Goal: Task Accomplishment & Management: Use online tool/utility

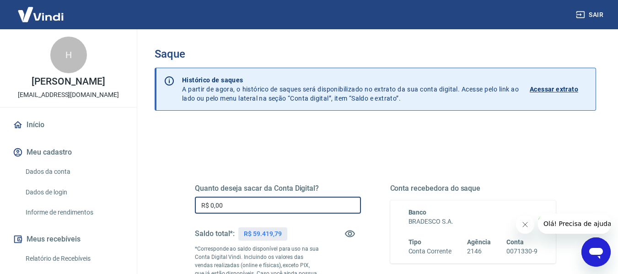
drag, startPoint x: 238, startPoint y: 204, endPoint x: 145, endPoint y: 231, distance: 96.7
click at [149, 232] on div "Saque Histórico de saques A partir de agora, o histórico de saques será disponi…" at bounding box center [375, 211] width 463 height 365
drag, startPoint x: 254, startPoint y: 204, endPoint x: 116, endPoint y: 223, distance: 139.5
click at [117, 223] on div "Sair H [PERSON_NAME] [EMAIL_ADDRESS][DOMAIN_NAME] Início Meu cadastro Dados da …" at bounding box center [309, 137] width 618 height 274
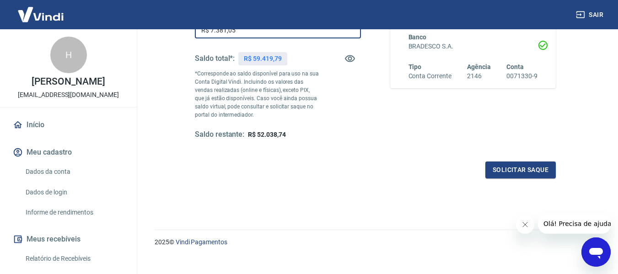
scroll to position [183, 0]
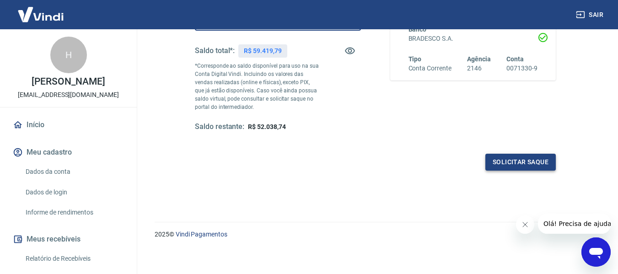
type input "R$ 7.381,05"
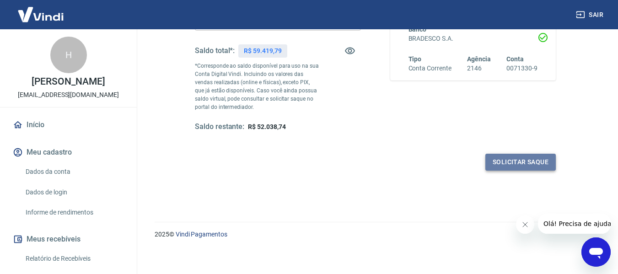
click at [498, 164] on button "Solicitar saque" at bounding box center [520, 162] width 70 height 17
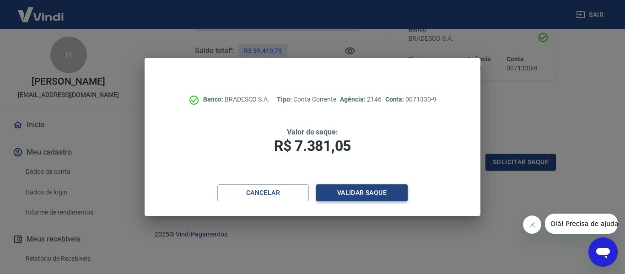
click at [380, 196] on button "Validar saque" at bounding box center [361, 192] width 91 height 17
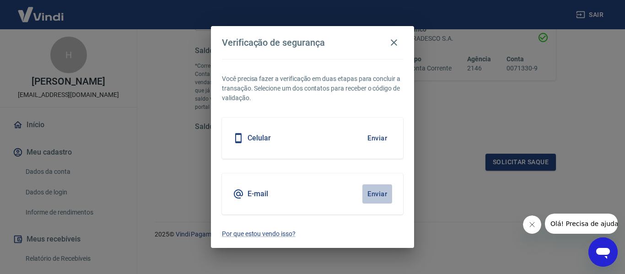
click at [373, 192] on button "Enviar" at bounding box center [377, 193] width 30 height 19
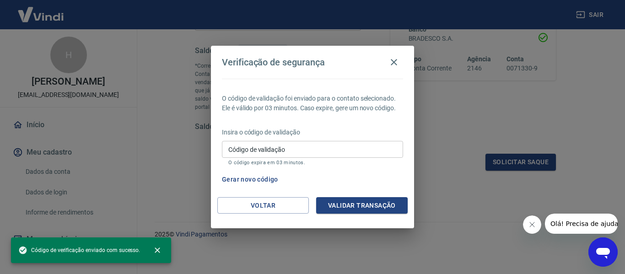
click at [234, 148] on input "Código de validação" at bounding box center [312, 149] width 181 height 17
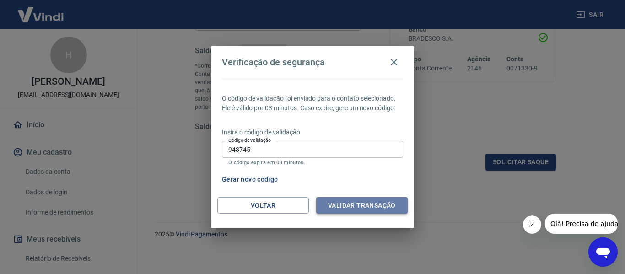
click at [361, 203] on button "Validar transação" at bounding box center [361, 205] width 91 height 17
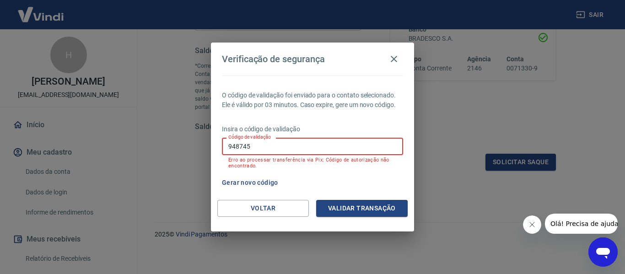
drag, startPoint x: 261, startPoint y: 146, endPoint x: 167, endPoint y: 163, distance: 95.2
click at [167, 163] on div "Verificação de segurança O código de validação foi enviado para o contato selec…" at bounding box center [312, 137] width 625 height 274
type input "928034"
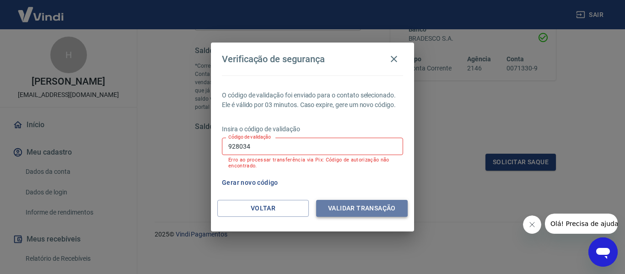
click at [342, 203] on button "Validar transação" at bounding box center [361, 208] width 91 height 17
click at [349, 213] on button "Validar transação" at bounding box center [361, 208] width 91 height 17
click at [397, 59] on icon "button" at bounding box center [393, 59] width 11 height 11
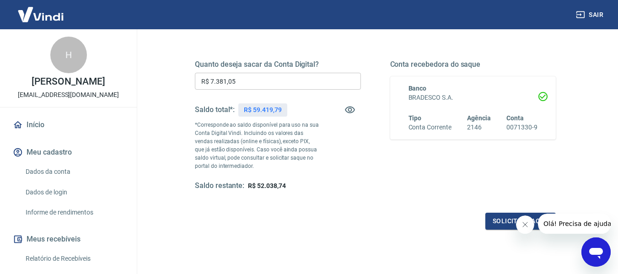
scroll to position [0, 0]
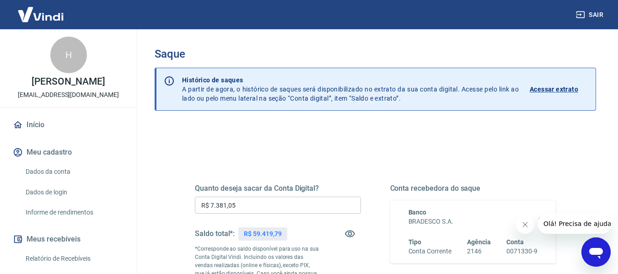
click at [244, 201] on input "R$ 7.381,05" at bounding box center [278, 205] width 166 height 17
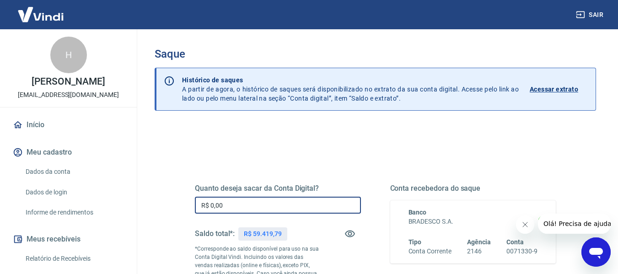
drag, startPoint x: 258, startPoint y: 204, endPoint x: 128, endPoint y: 210, distance: 130.5
click at [128, 210] on div "Sair H HUMBERTO NORONHA bh.humberto@gmail.com Início Meu cadastro Dados da cont…" at bounding box center [309, 137] width 618 height 274
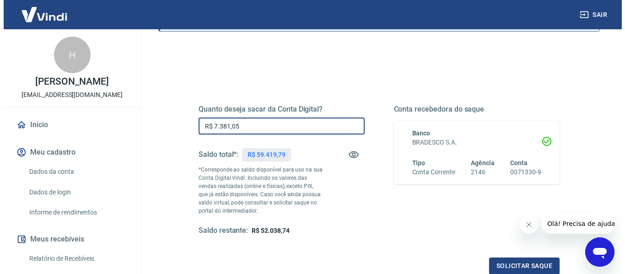
scroll to position [91, 0]
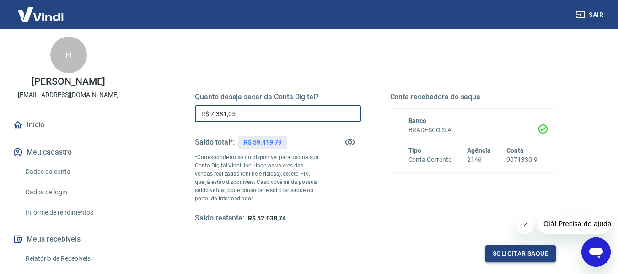
type input "R$ 7.381,05"
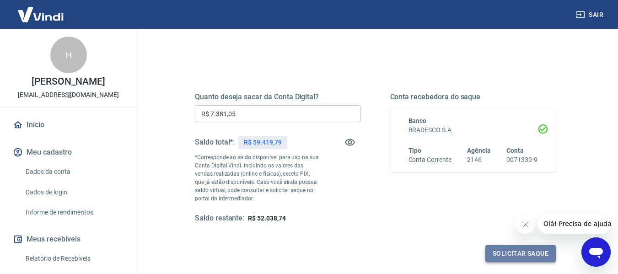
click at [535, 253] on button "Solicitar saque" at bounding box center [520, 253] width 70 height 17
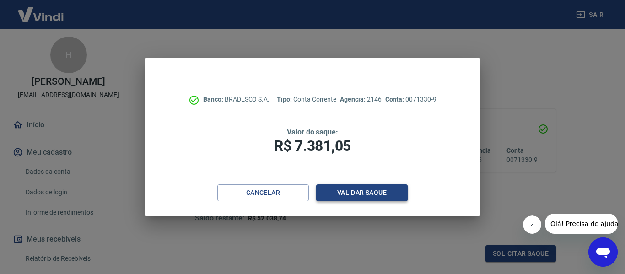
click at [376, 194] on button "Validar saque" at bounding box center [361, 192] width 91 height 17
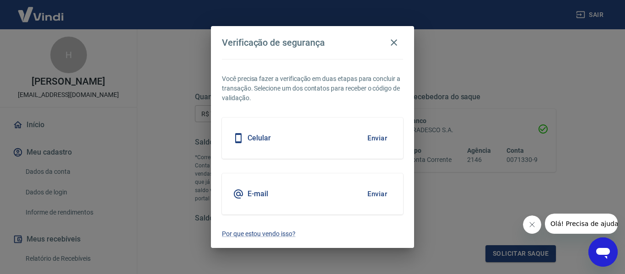
click at [376, 139] on button "Enviar" at bounding box center [377, 138] width 30 height 19
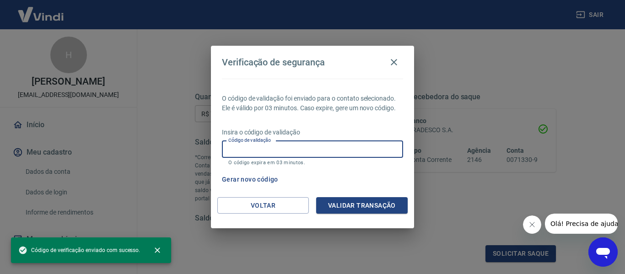
click at [283, 151] on input "Código de validação" at bounding box center [312, 149] width 181 height 17
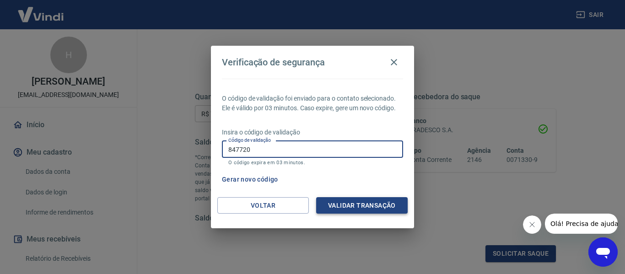
type input "847720"
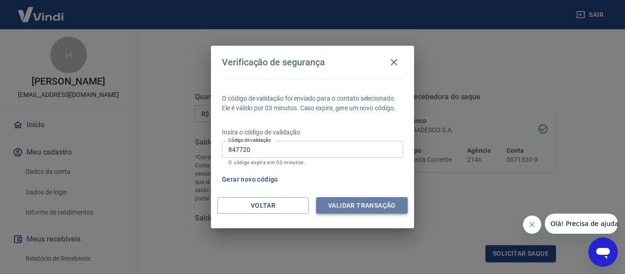
click at [371, 204] on button "Validar transação" at bounding box center [361, 205] width 91 height 17
